Goal: Task Accomplishment & Management: Complete application form

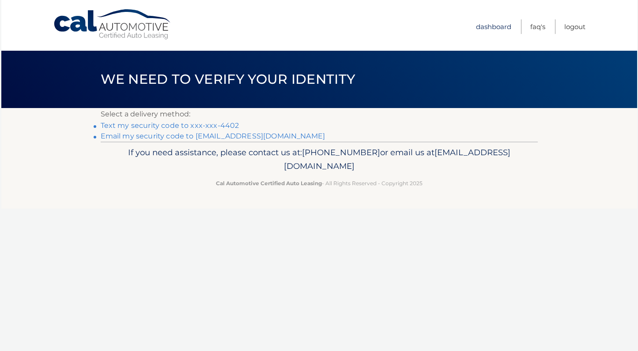
click at [488, 28] on link "Dashboard" at bounding box center [493, 26] width 35 height 15
click at [182, 126] on link "Text my security code to xxx-xxx-4402" at bounding box center [170, 125] width 139 height 8
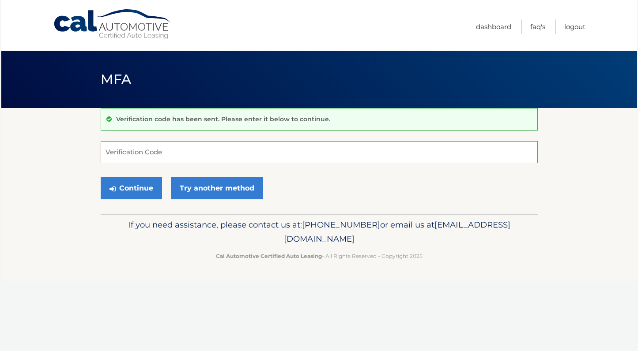
click at [307, 152] on input "Verification Code" at bounding box center [319, 152] width 437 height 22
click at [499, 23] on link "Dashboard" at bounding box center [493, 26] width 35 height 15
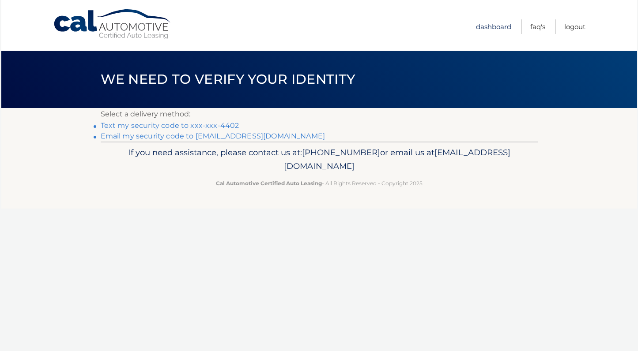
click at [487, 28] on link "Dashboard" at bounding box center [493, 26] width 35 height 15
click at [485, 27] on link "Dashboard" at bounding box center [493, 26] width 35 height 15
click at [165, 123] on link "Text my security code to xxx-xxx-4402" at bounding box center [170, 125] width 139 height 8
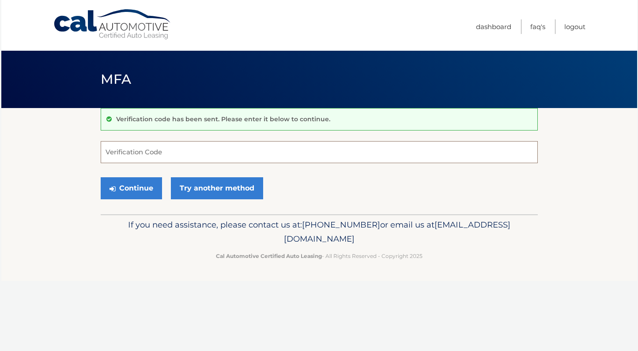
click at [163, 145] on input "Verification Code" at bounding box center [319, 152] width 437 height 22
click at [209, 188] on link "Try another method" at bounding box center [217, 188] width 92 height 22
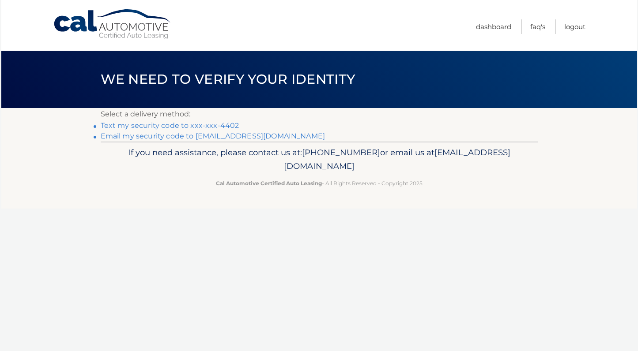
click at [200, 125] on link "Text my security code to xxx-xxx-4402" at bounding box center [170, 125] width 139 height 8
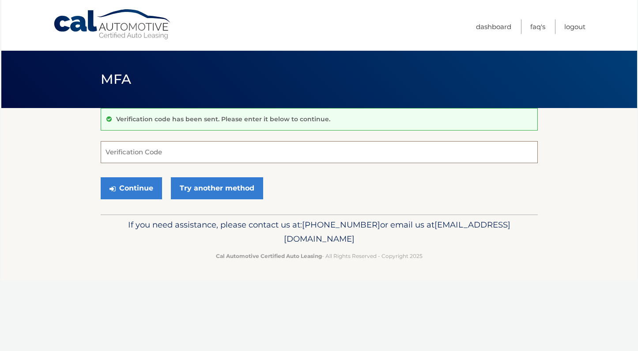
click at [183, 156] on input "Verification Code" at bounding box center [319, 152] width 437 height 22
paste input "343280"
type input "343280"
click at [143, 192] on button "Continue" at bounding box center [131, 188] width 61 height 22
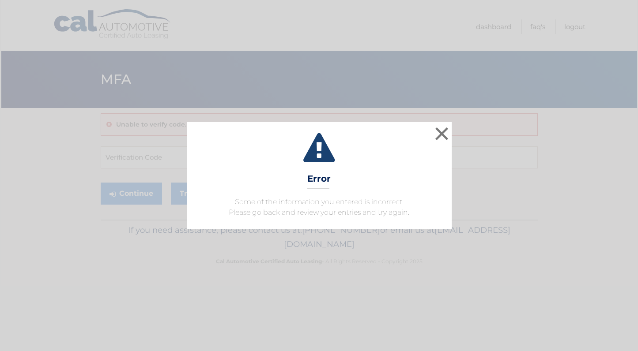
click at [453, 138] on div "× Error Some of the information you entered is incorrect. Please go back and re…" at bounding box center [319, 175] width 631 height 107
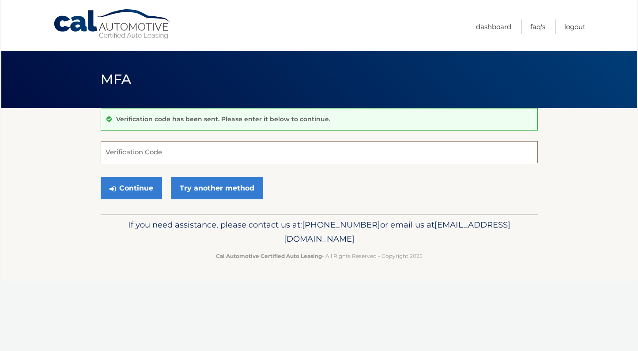
click at [192, 153] on input "Verification Code" at bounding box center [319, 152] width 437 height 22
paste input "343280"
type input "343280"
click at [135, 188] on button "Continue" at bounding box center [131, 188] width 61 height 22
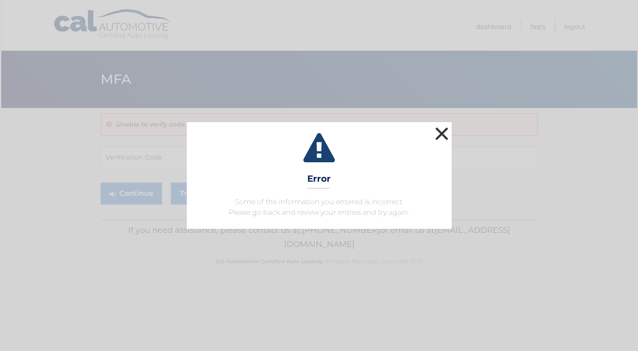
click at [447, 131] on button "×" at bounding box center [442, 134] width 18 height 18
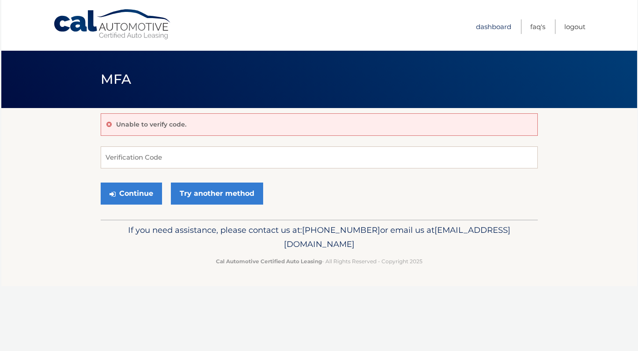
click at [497, 27] on link "Dashboard" at bounding box center [493, 26] width 35 height 15
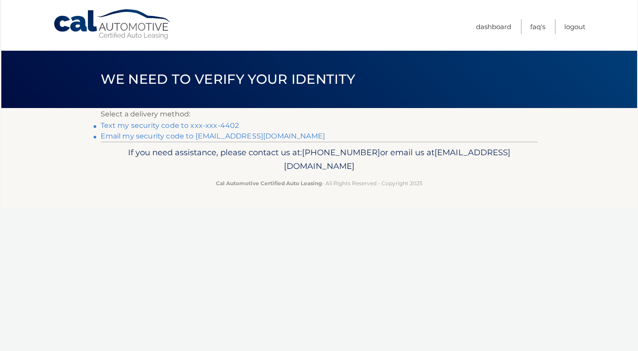
click at [147, 30] on link "Cal Automotive" at bounding box center [112, 24] width 119 height 31
click at [570, 24] on link "Logout" at bounding box center [574, 26] width 21 height 15
click at [213, 123] on link "Text my security code to xxx-xxx-4402" at bounding box center [170, 125] width 139 height 8
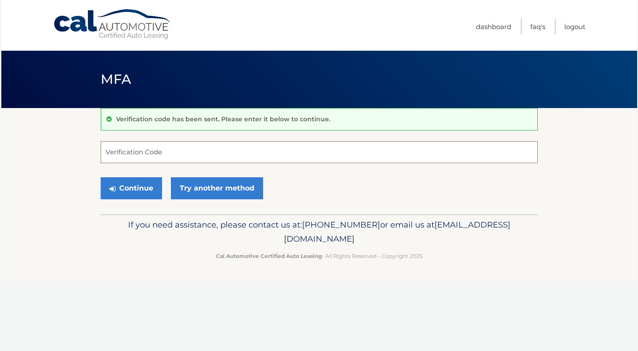
click at [189, 161] on input "Verification Code" at bounding box center [319, 152] width 437 height 22
paste input "494562"
type input "494562"
click at [139, 188] on button "Continue" at bounding box center [131, 188] width 61 height 22
